Goal: Task Accomplishment & Management: Manage account settings

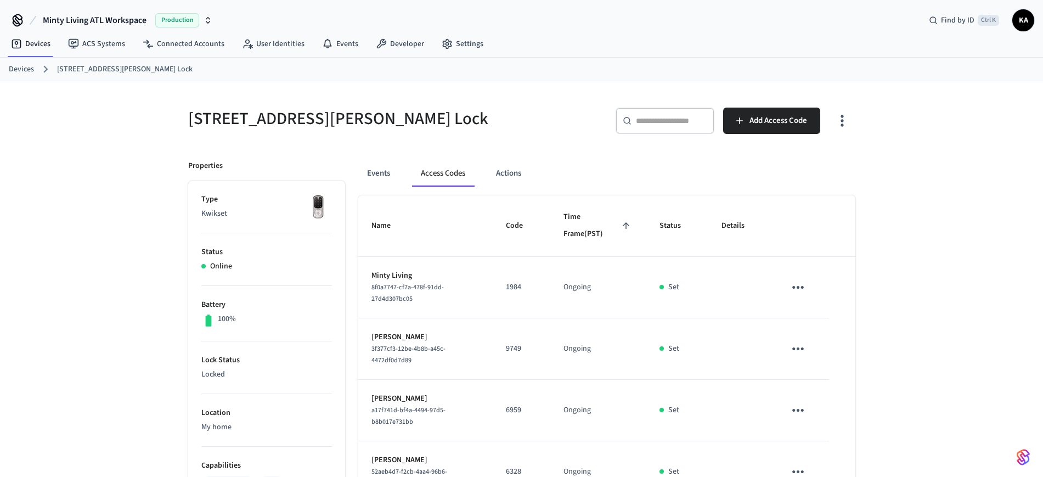
click at [30, 67] on link "Devices" at bounding box center [21, 70] width 25 height 12
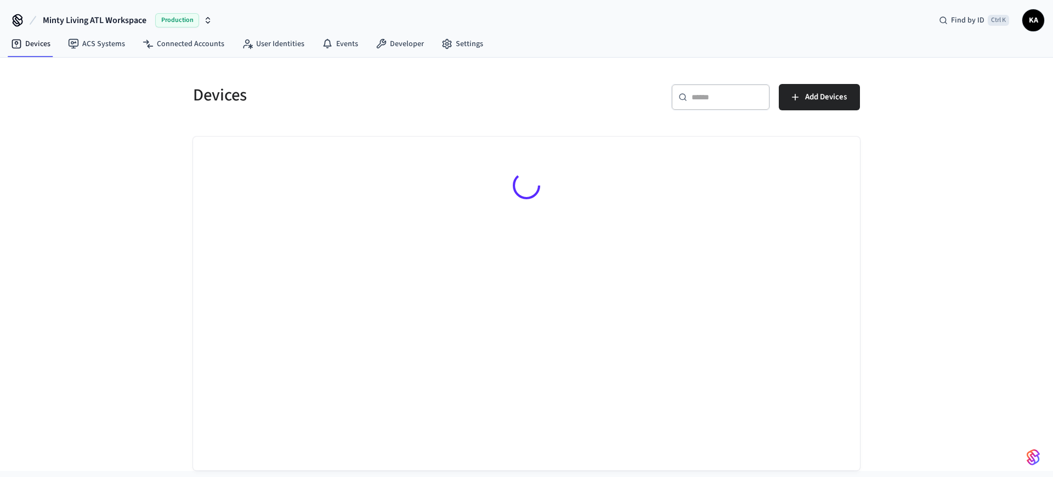
click at [708, 99] on input "text" at bounding box center [727, 97] width 71 height 11
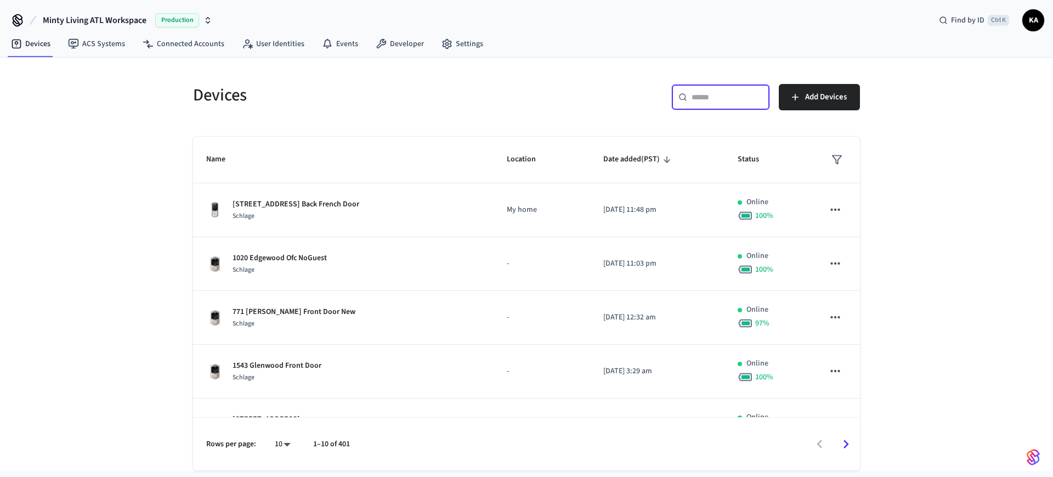
paste input "**********"
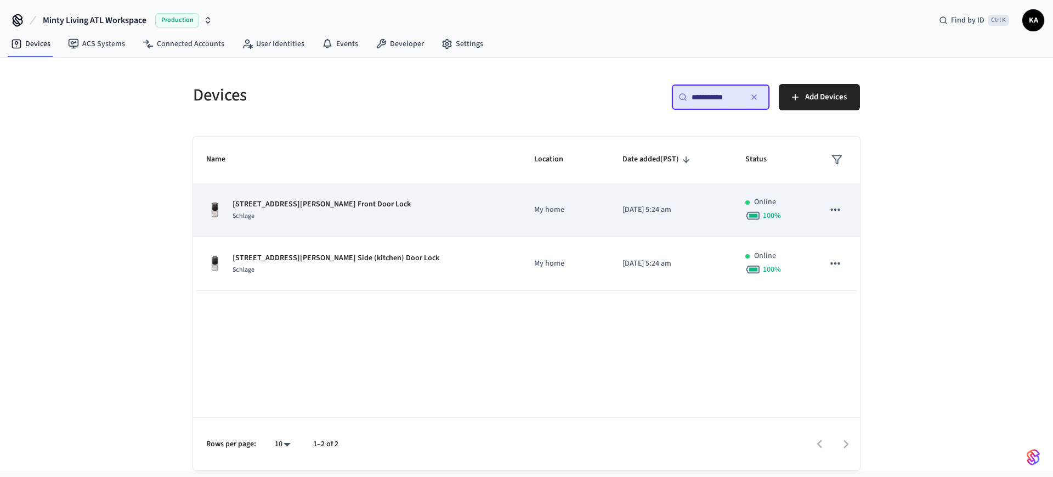
type input "**********"
click at [431, 210] on div "[STREET_ADDRESS][PERSON_NAME] Front Door Lock Schlage" at bounding box center [357, 210] width 302 height 23
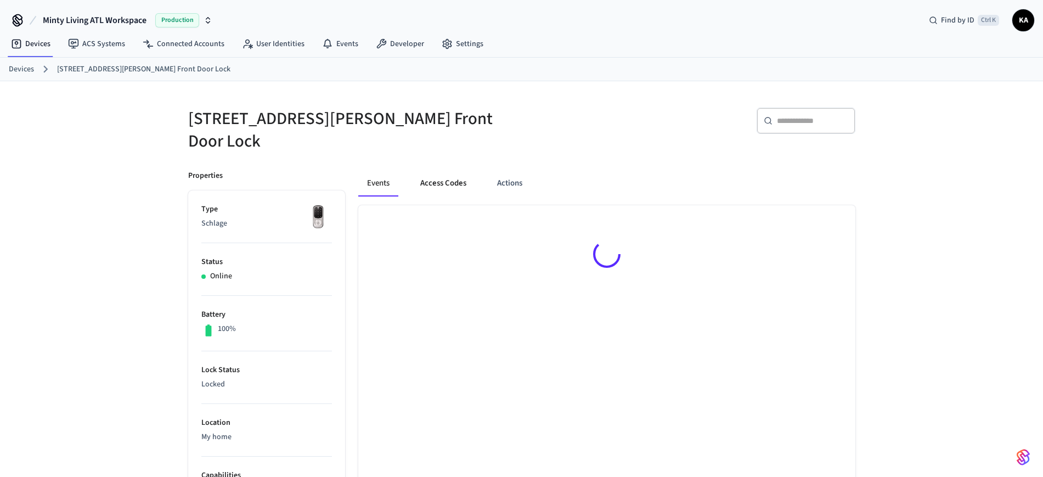
click at [439, 179] on button "Access Codes" at bounding box center [443, 183] width 64 height 26
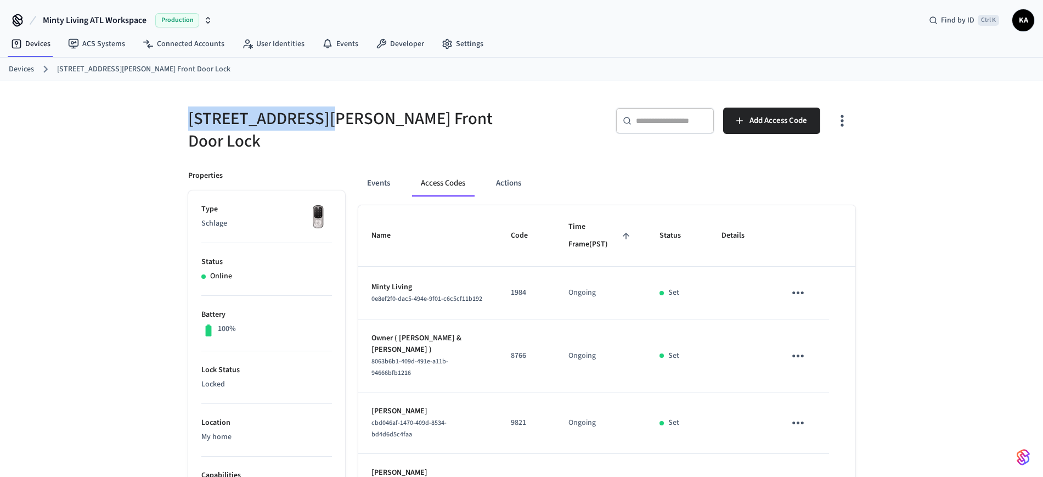
drag, startPoint x: 187, startPoint y: 122, endPoint x: 318, endPoint y: 135, distance: 131.7
click at [318, 135] on div "[STREET_ADDRESS][PERSON_NAME] Front Door Lock" at bounding box center [345, 123] width 340 height 58
copy h5 "[STREET_ADDRESS][PERSON_NAME]"
click at [20, 62] on ol "Devices [STREET_ADDRESS][PERSON_NAME] Front Door Lock" at bounding box center [526, 69] width 1034 height 14
click at [25, 67] on link "Devices" at bounding box center [21, 70] width 25 height 12
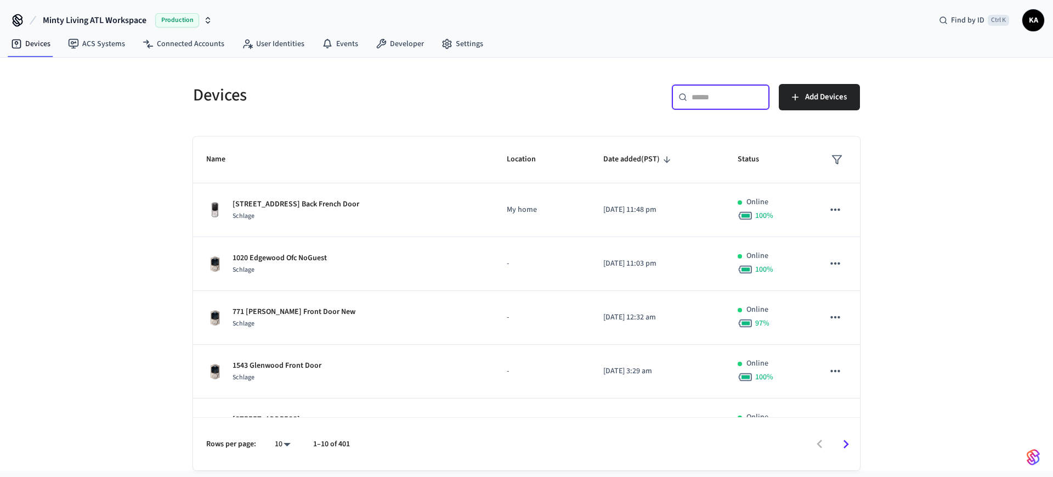
click at [692, 101] on input "text" at bounding box center [727, 97] width 71 height 11
paste input "**********"
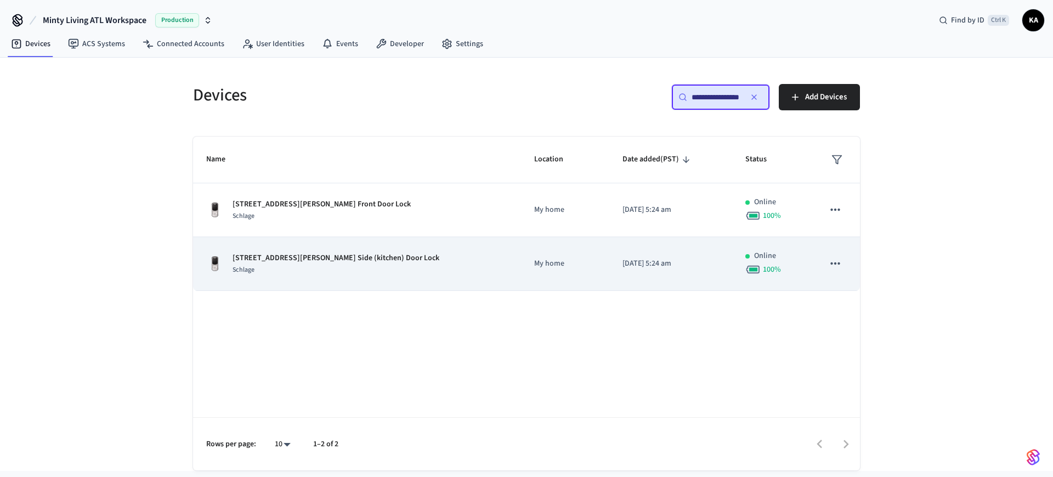
type input "**********"
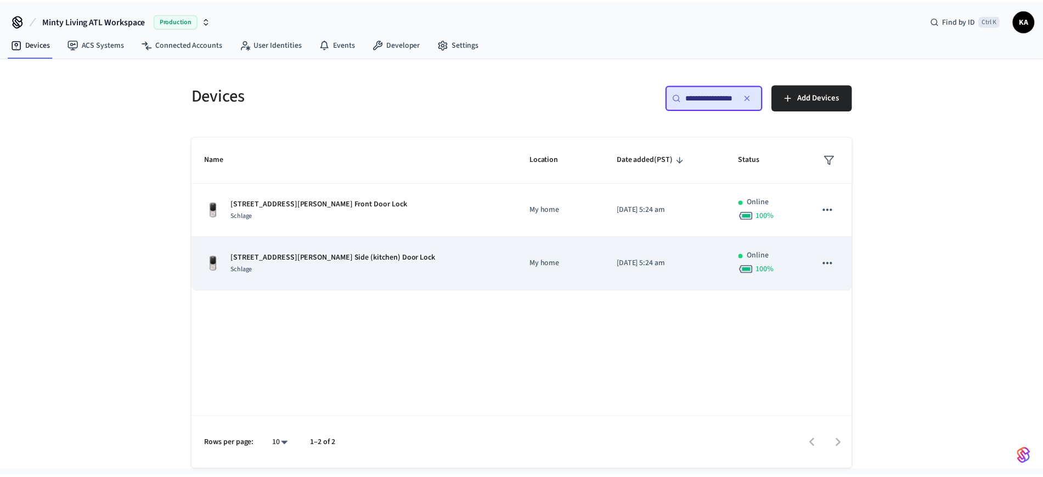
scroll to position [0, 0]
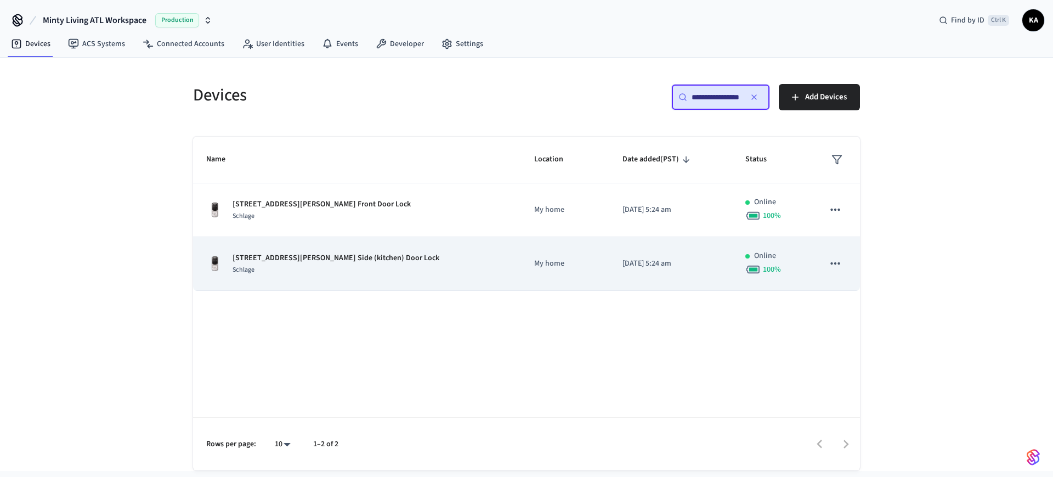
click at [421, 263] on div "[STREET_ADDRESS][PERSON_NAME] Side (kitchen) Door Lock Schlage" at bounding box center [357, 263] width 302 height 23
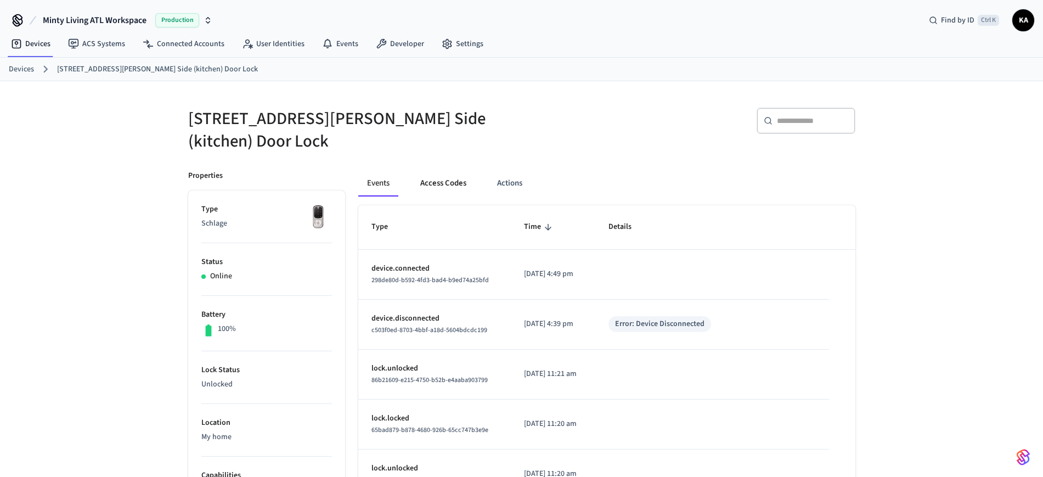
click at [432, 174] on button "Access Codes" at bounding box center [443, 183] width 64 height 26
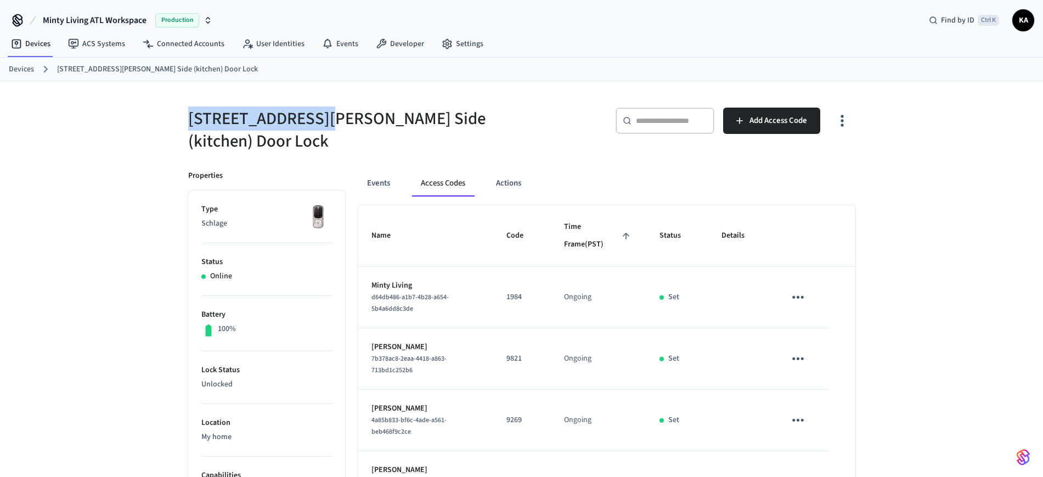
drag, startPoint x: 182, startPoint y: 118, endPoint x: 318, endPoint y: 122, distance: 136.1
click at [318, 122] on div "[STREET_ADDRESS][PERSON_NAME] Side (kitchen) Door Lock" at bounding box center [345, 123] width 340 height 58
copy h5 "[STREET_ADDRESS][PERSON_NAME]"
drag, startPoint x: 31, startPoint y: 66, endPoint x: 120, endPoint y: 79, distance: 89.8
click at [31, 66] on link "Devices" at bounding box center [21, 70] width 25 height 12
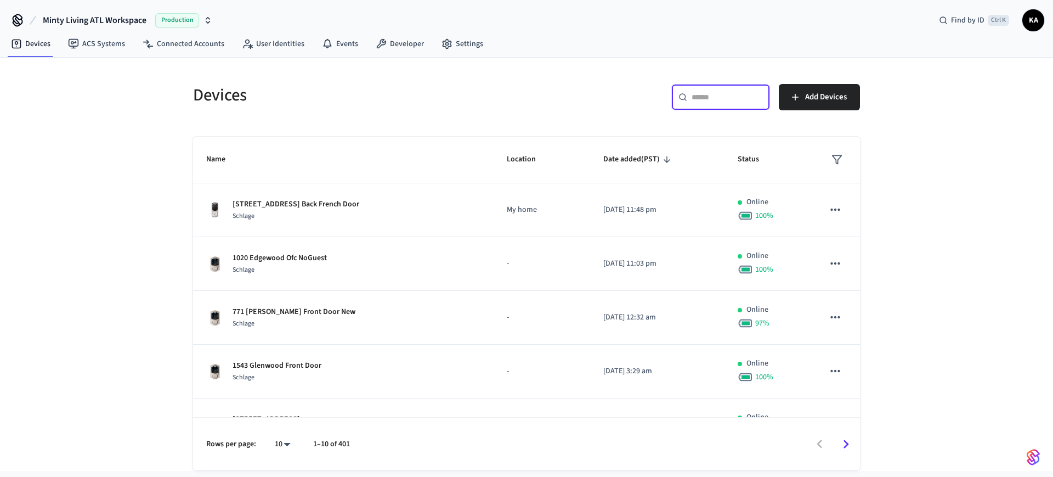
click at [697, 97] on input "text" at bounding box center [727, 97] width 71 height 11
paste input "**********"
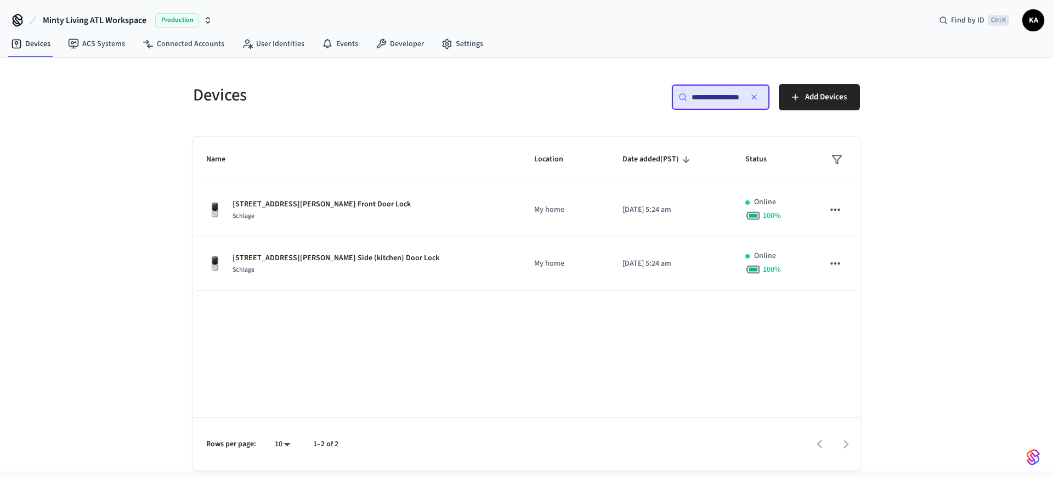
scroll to position [0, 10]
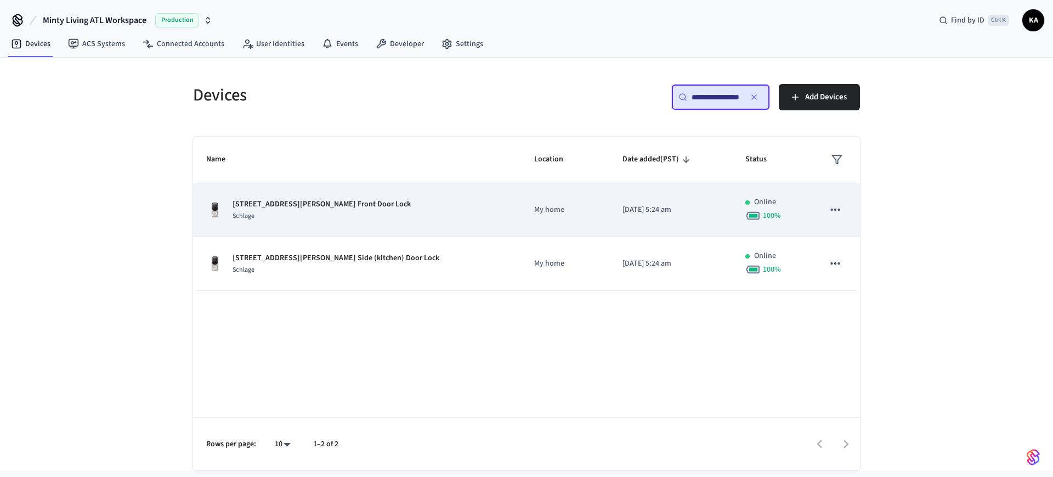
type input "**********"
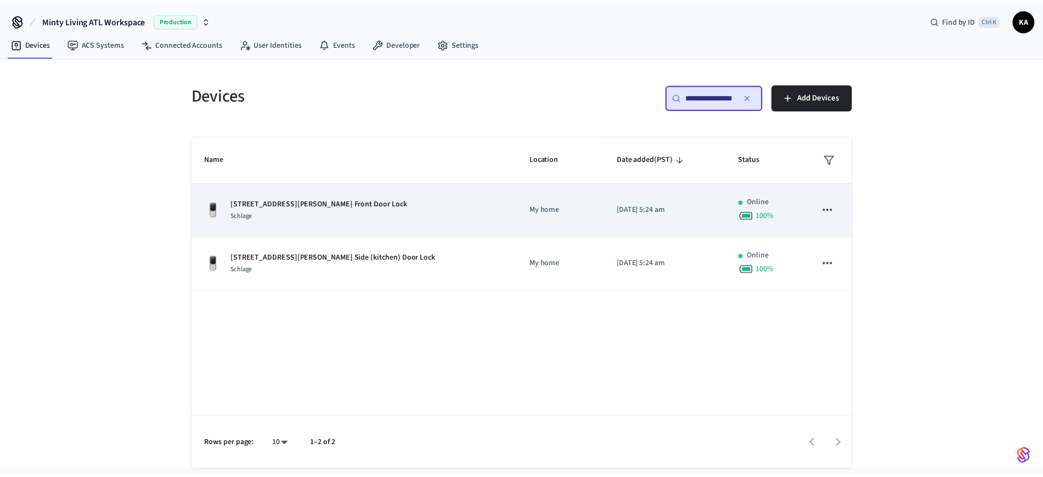
scroll to position [0, 0]
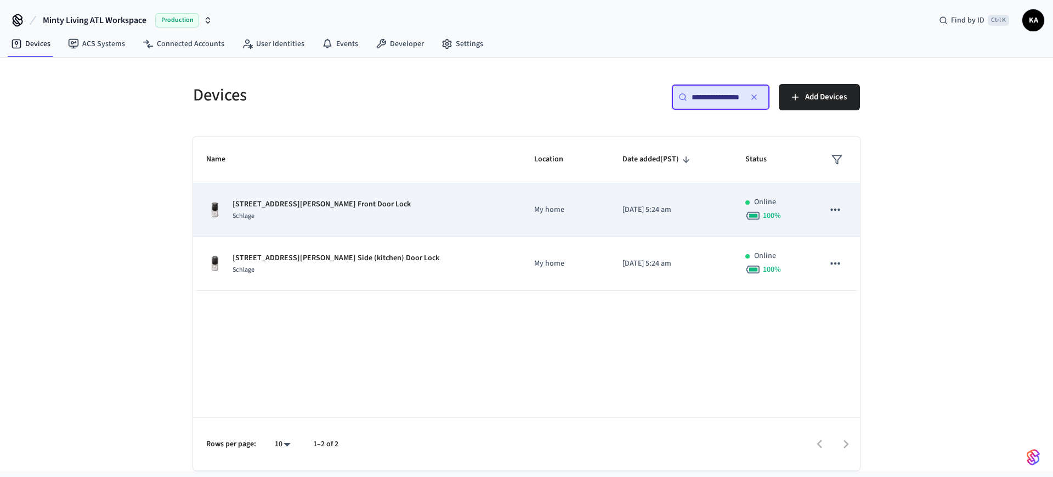
click at [557, 208] on p "My home" at bounding box center [565, 210] width 62 height 12
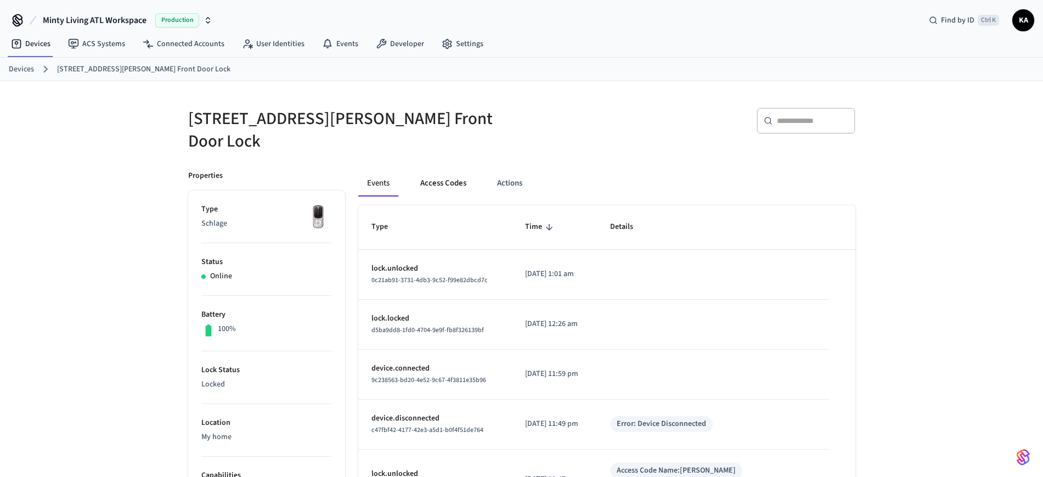
click at [429, 176] on button "Access Codes" at bounding box center [443, 183] width 64 height 26
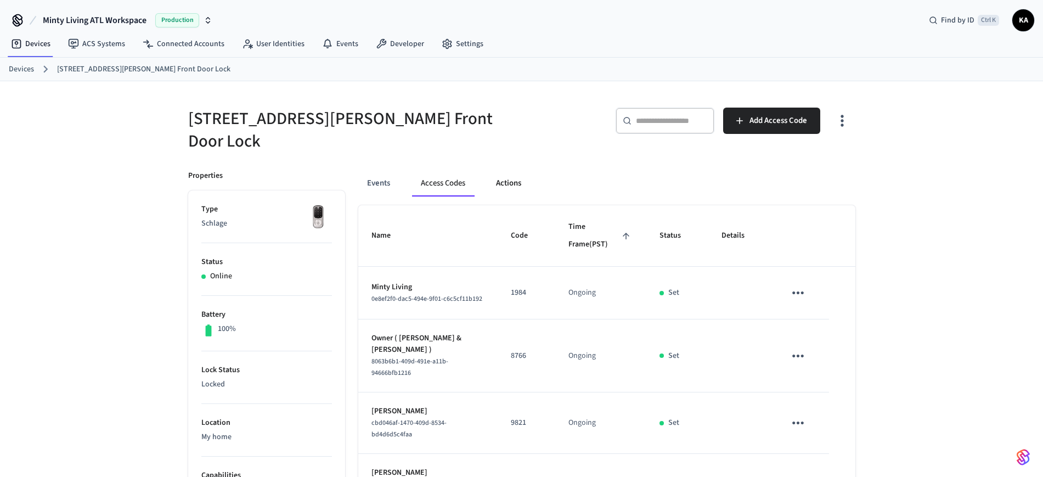
click at [511, 170] on button "Actions" at bounding box center [508, 183] width 43 height 26
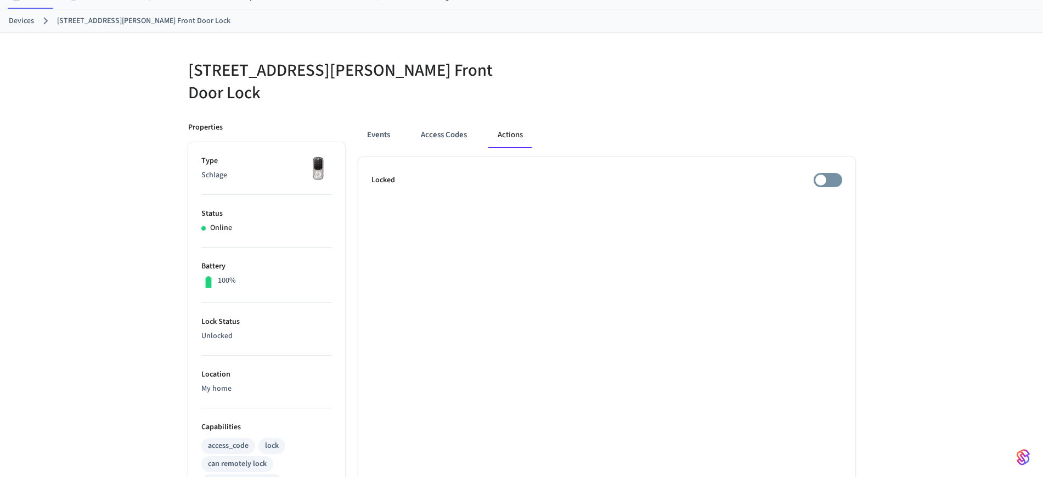
scroll to position [206, 0]
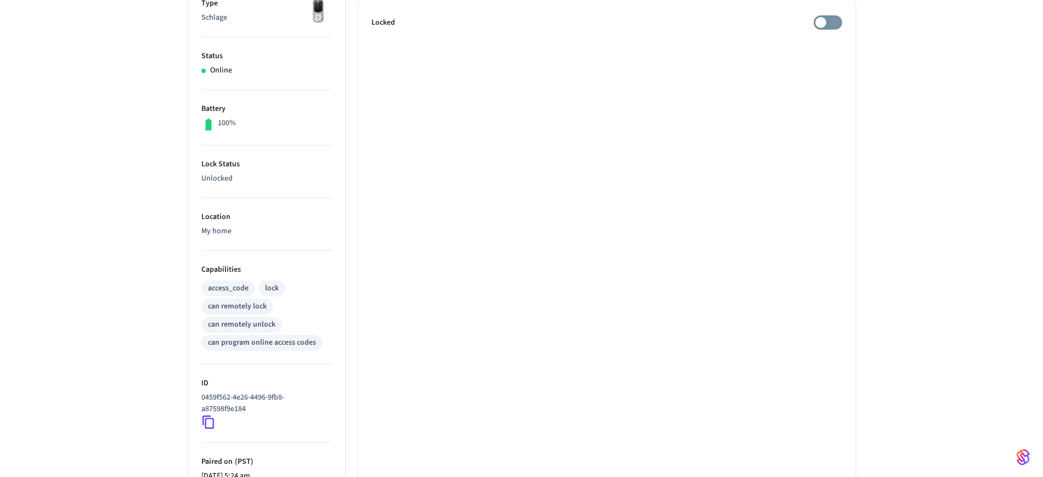
click at [533, 215] on ul "Locked" at bounding box center [606, 299] width 497 height 600
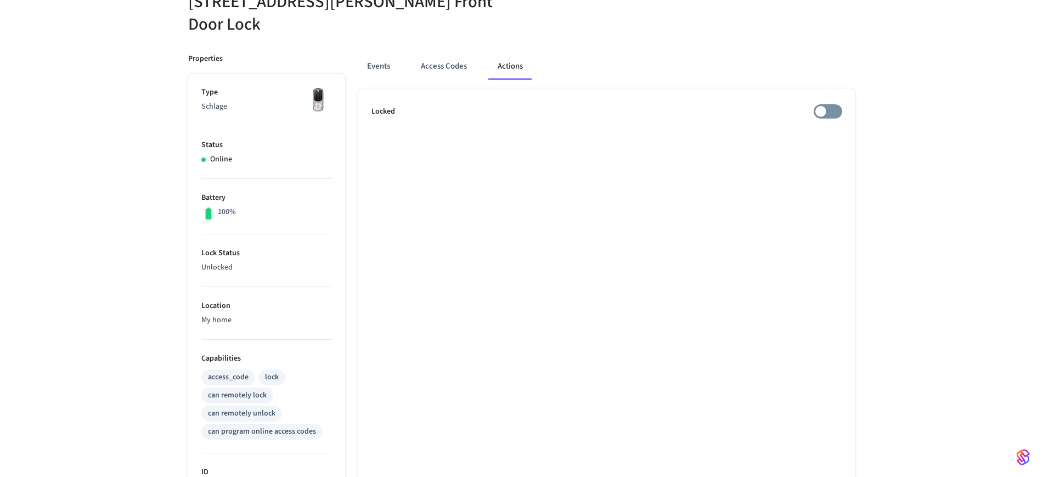
scroll to position [0, 0]
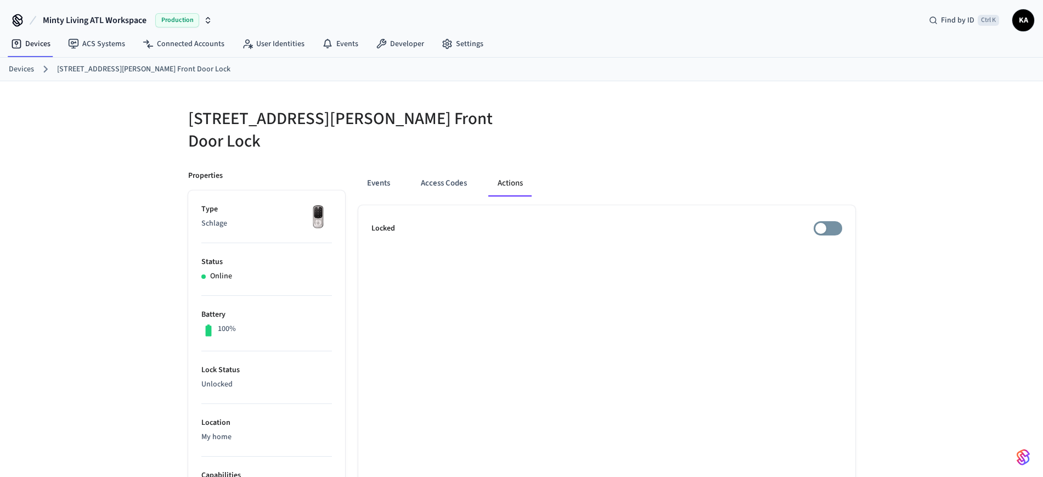
click at [431, 170] on button "Access Codes" at bounding box center [444, 183] width 64 height 26
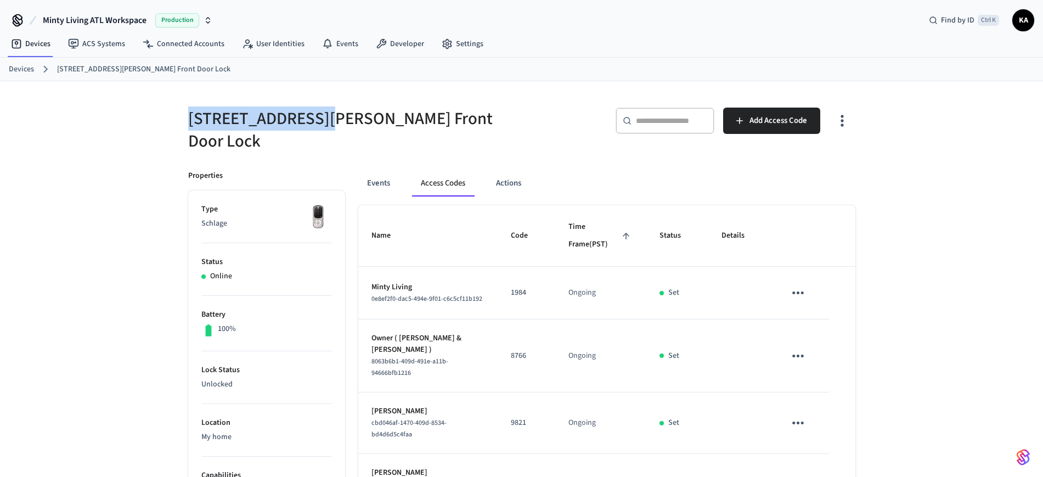
drag, startPoint x: 181, startPoint y: 118, endPoint x: 318, endPoint y: 132, distance: 137.9
click at [318, 132] on div "[STREET_ADDRESS][PERSON_NAME] Front Door Lock" at bounding box center [345, 123] width 340 height 58
copy h5 "[STREET_ADDRESS][PERSON_NAME]"
click at [29, 70] on link "Devices" at bounding box center [21, 70] width 25 height 12
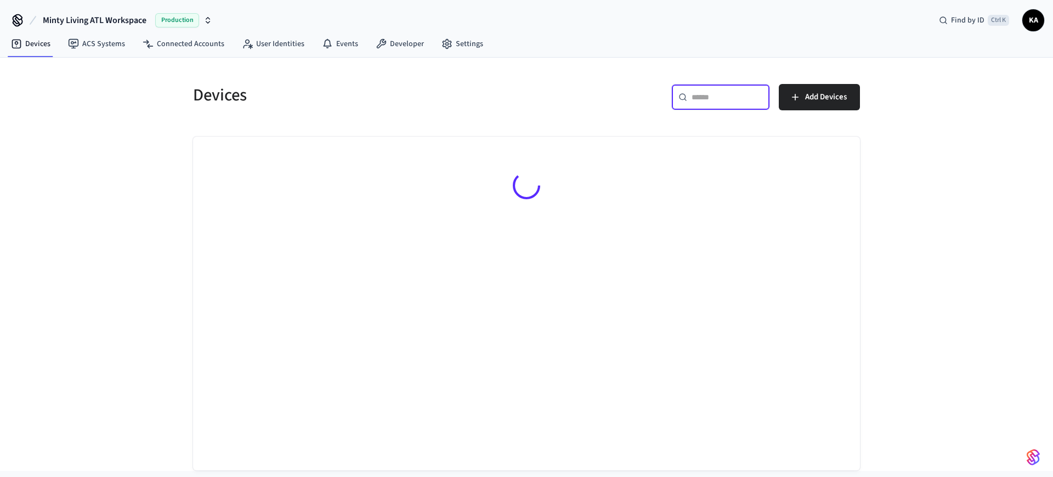
click at [697, 101] on input "text" at bounding box center [727, 97] width 71 height 11
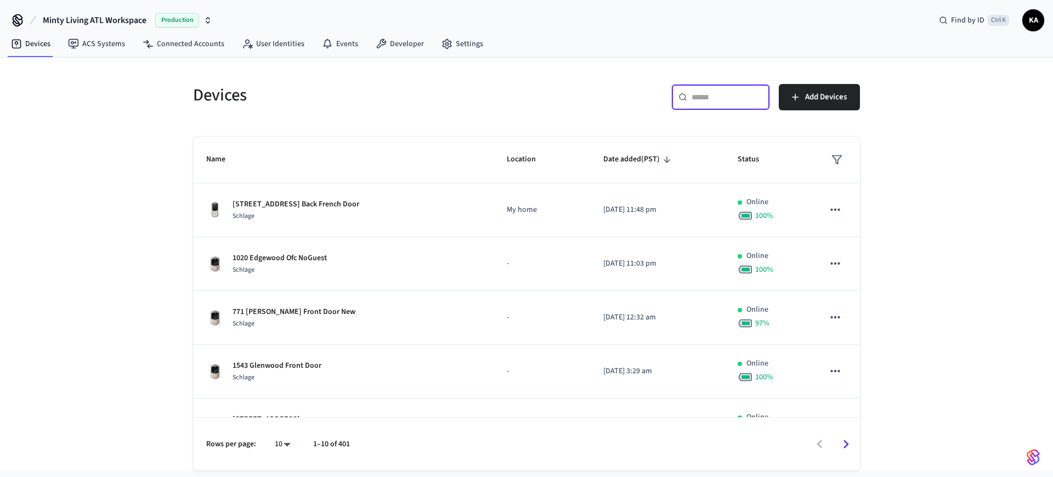
paste input "**********"
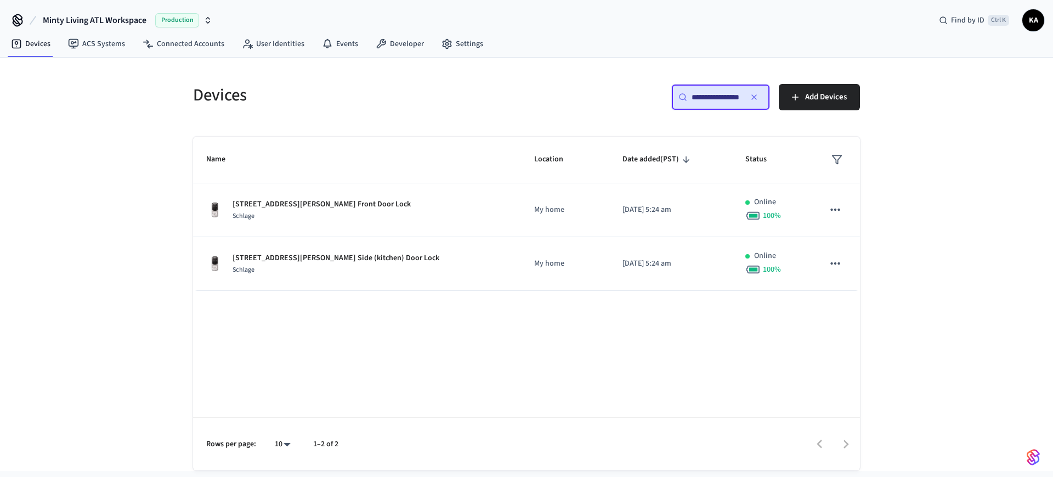
scroll to position [0, 10]
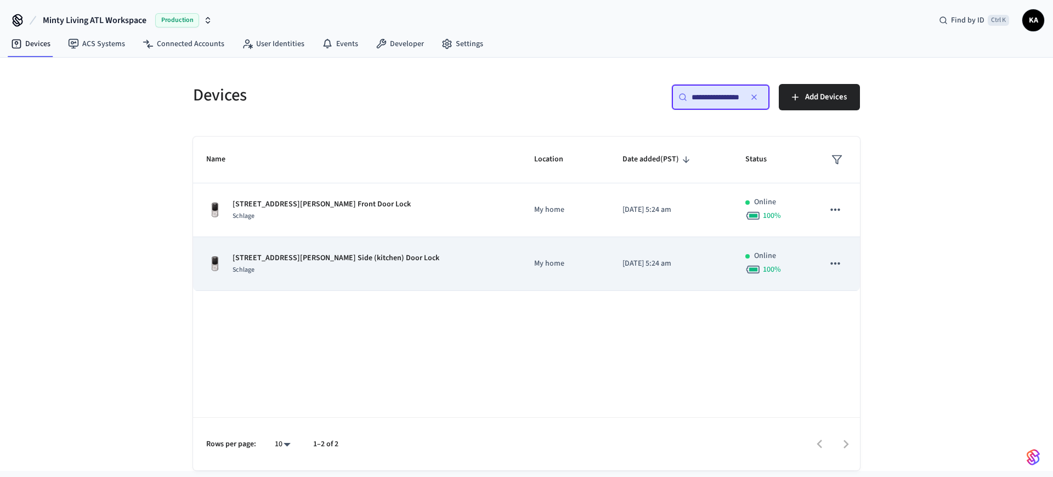
type input "**********"
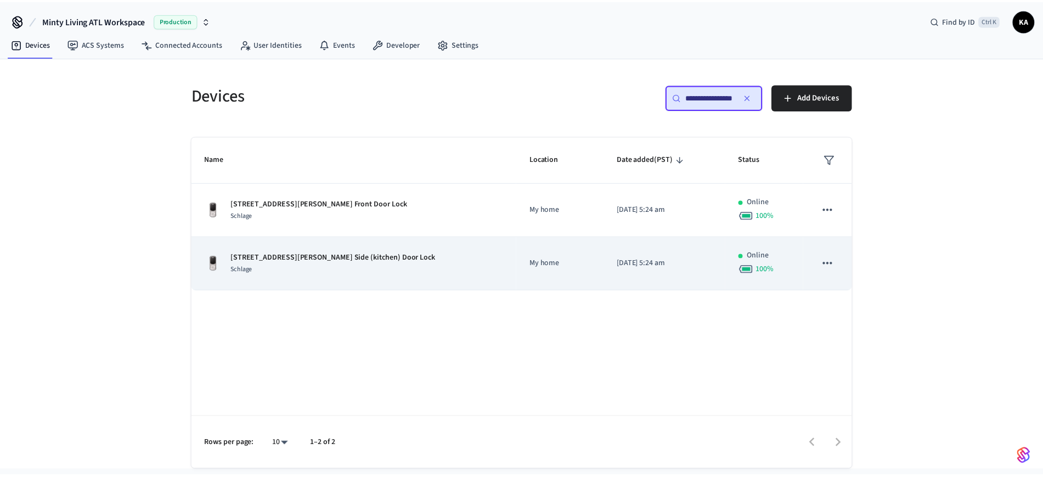
scroll to position [0, 0]
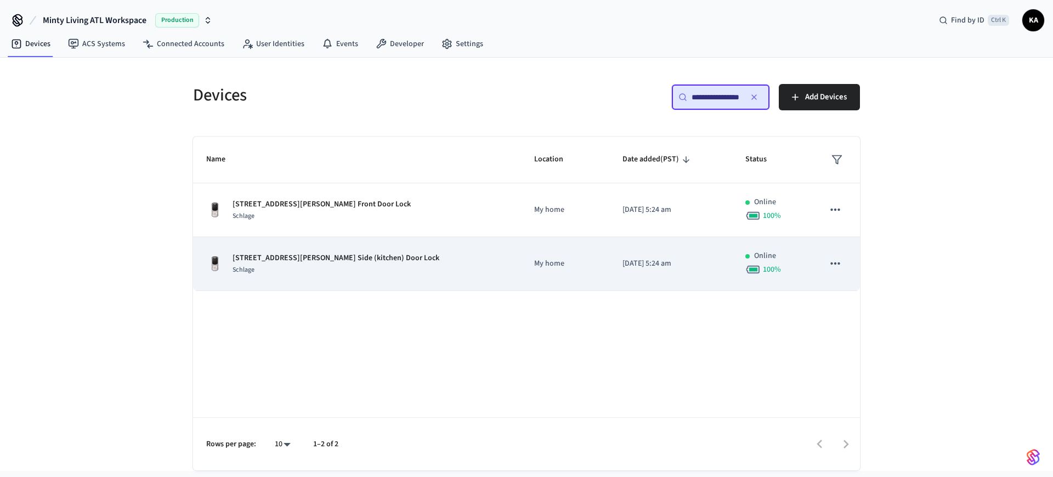
click at [422, 265] on div "[STREET_ADDRESS][PERSON_NAME] Side (kitchen) Door Lock Schlage" at bounding box center [357, 263] width 302 height 23
